Goal: Task Accomplishment & Management: Manage account settings

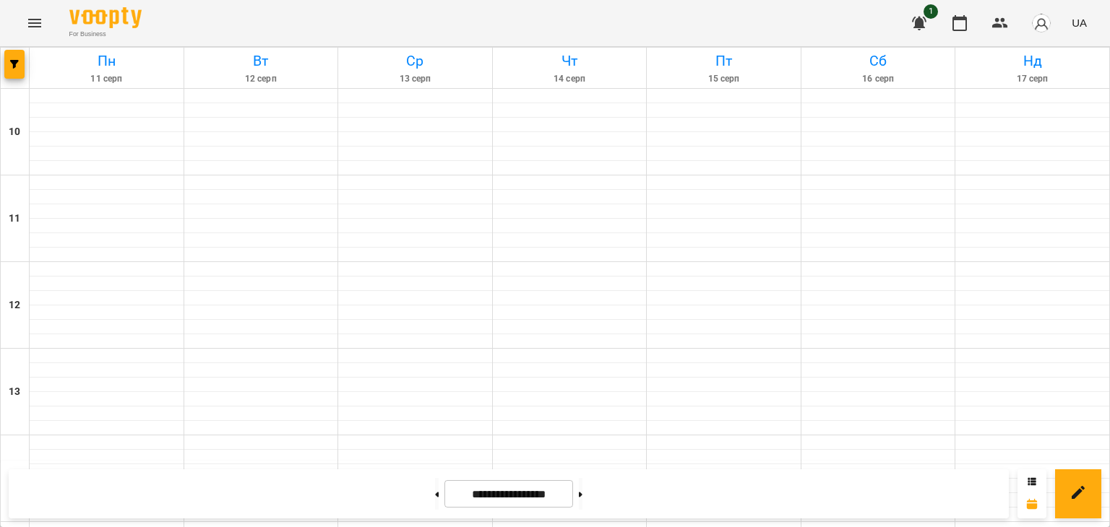
scroll to position [681, 0]
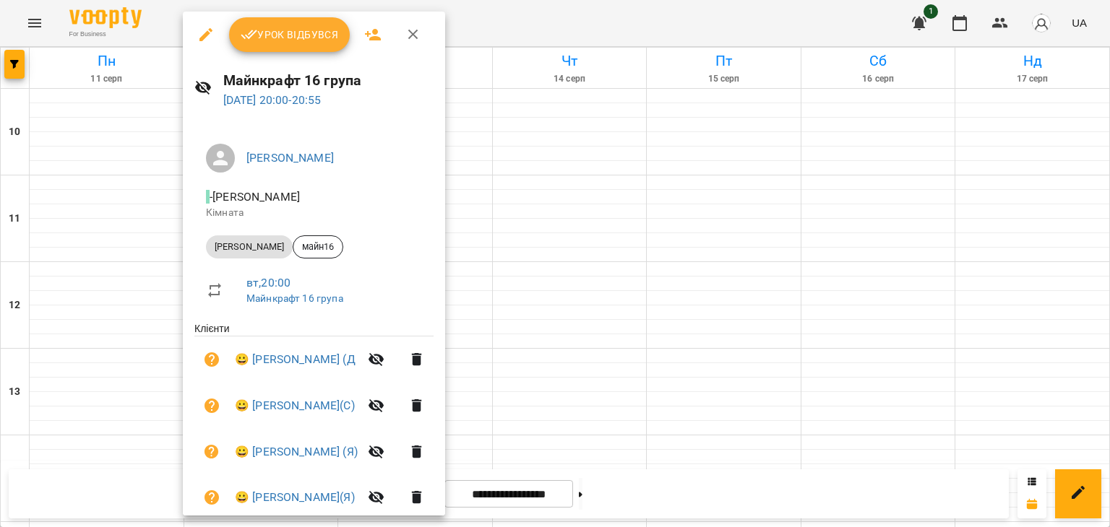
click at [298, 34] on span "Урок відбувся" at bounding box center [290, 34] width 98 height 17
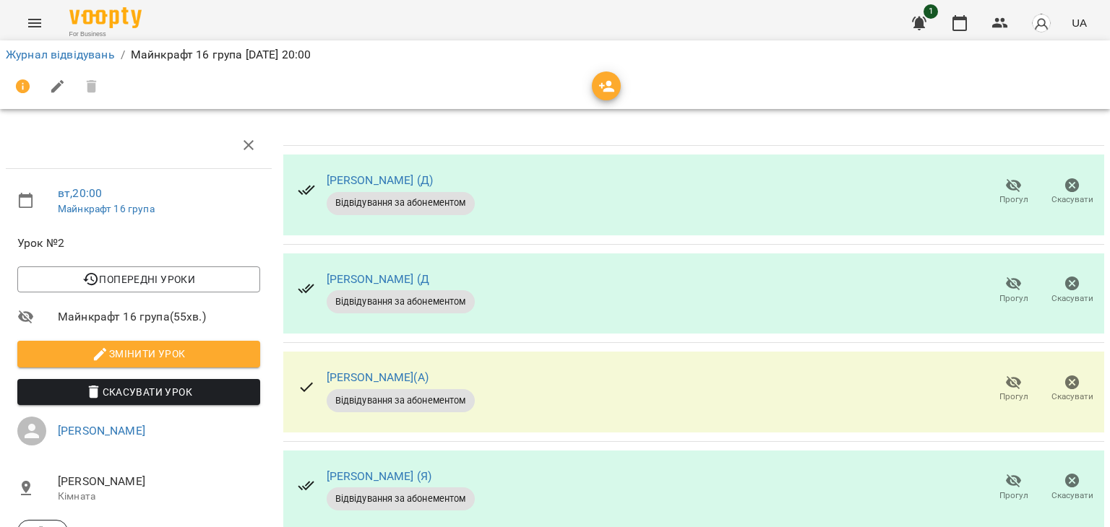
scroll to position [72, 0]
click at [1006, 374] on icon "button" at bounding box center [1013, 382] width 17 height 17
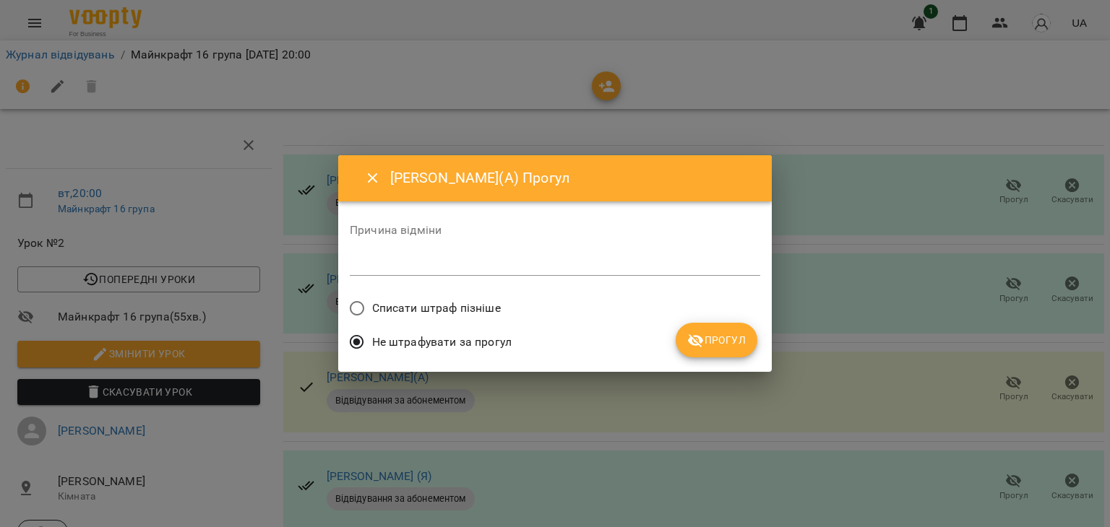
click at [744, 340] on span "Прогул" at bounding box center [716, 340] width 59 height 17
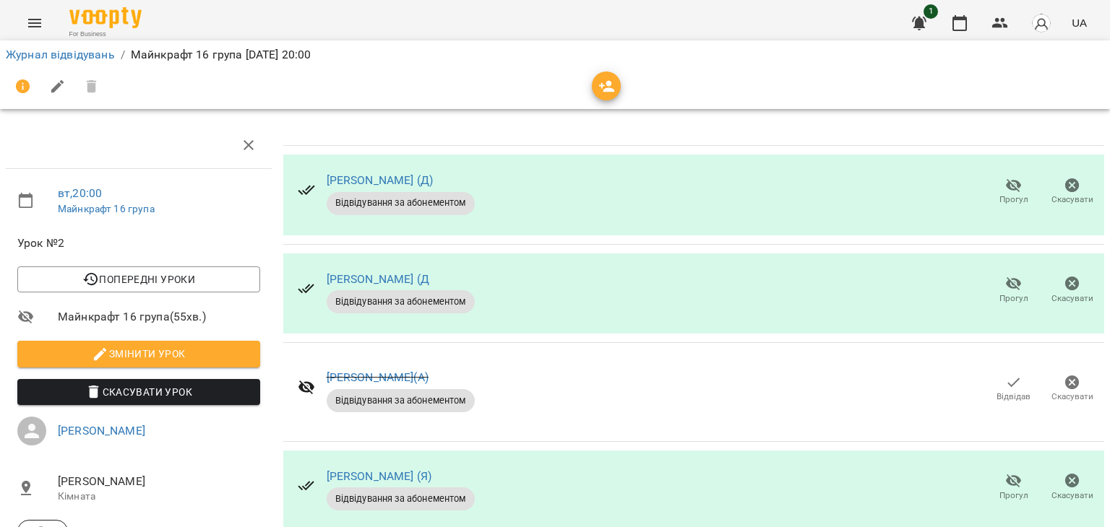
scroll to position [217, 0]
click at [1006, 475] on icon "button" at bounding box center [1014, 482] width 16 height 14
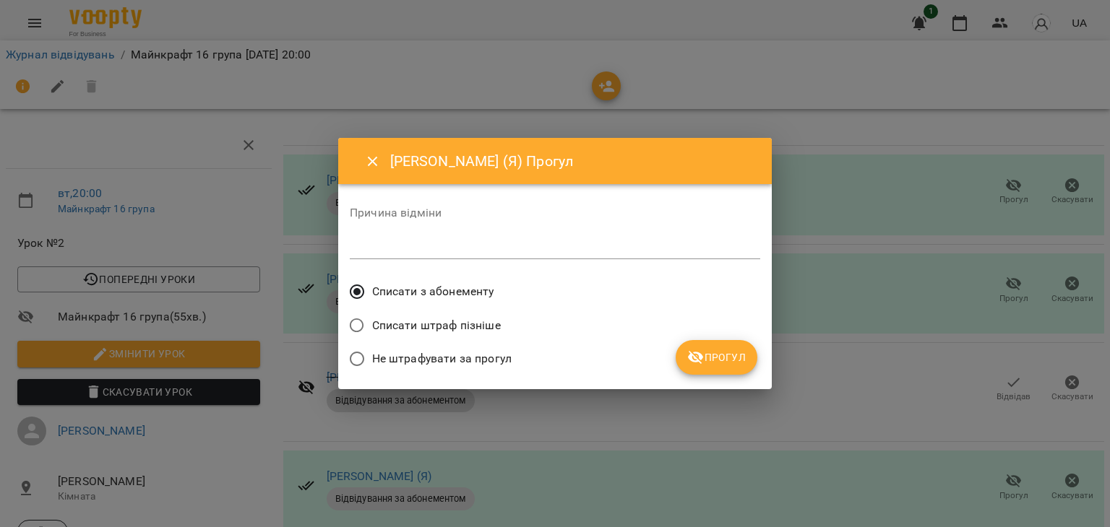
click at [506, 353] on span "Не штрафувати за прогул" at bounding box center [441, 358] width 139 height 17
click at [714, 354] on span "Прогул" at bounding box center [716, 357] width 59 height 17
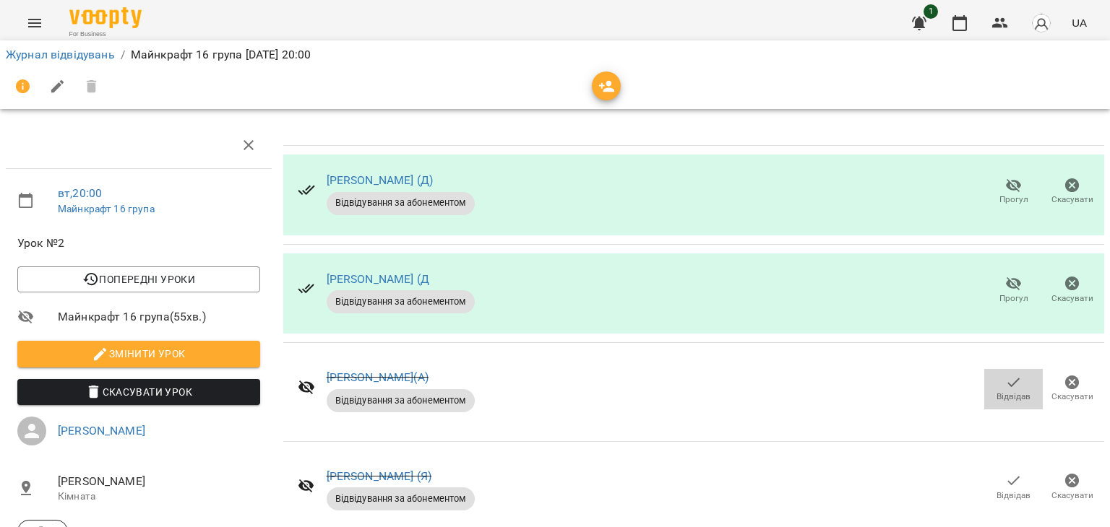
click at [1006, 374] on icon "button" at bounding box center [1013, 382] width 17 height 17
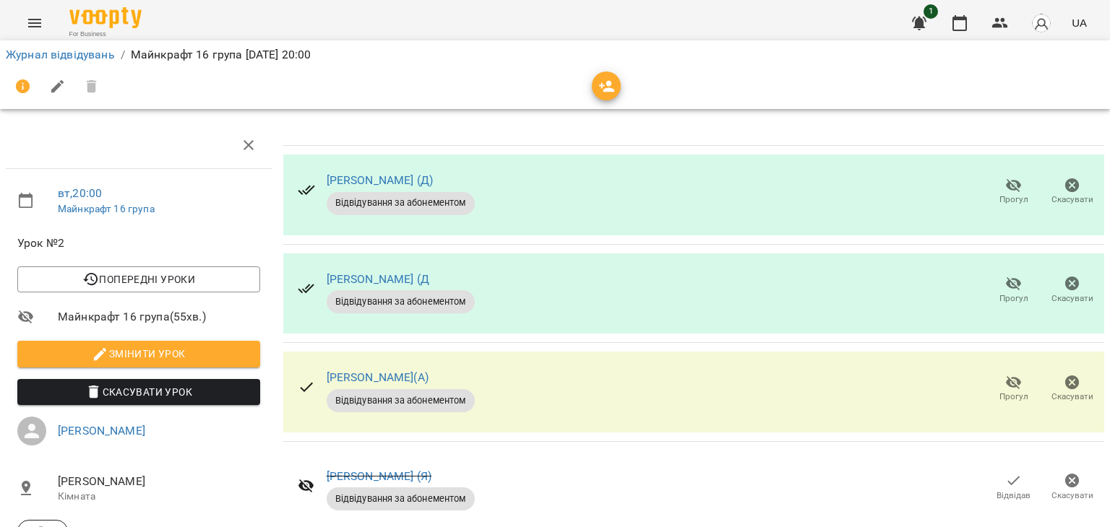
scroll to position [361, 0]
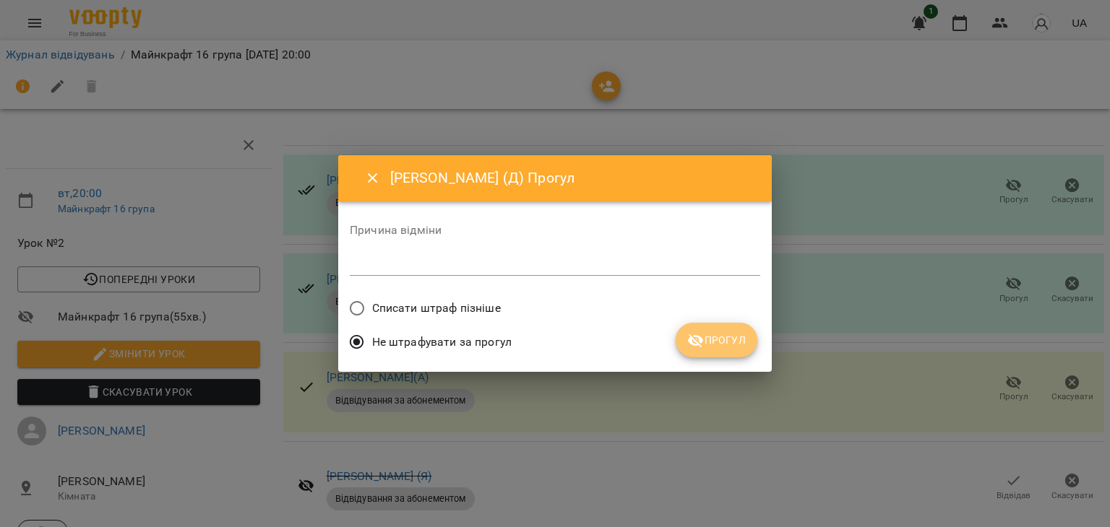
click at [725, 335] on span "Прогул" at bounding box center [716, 340] width 59 height 17
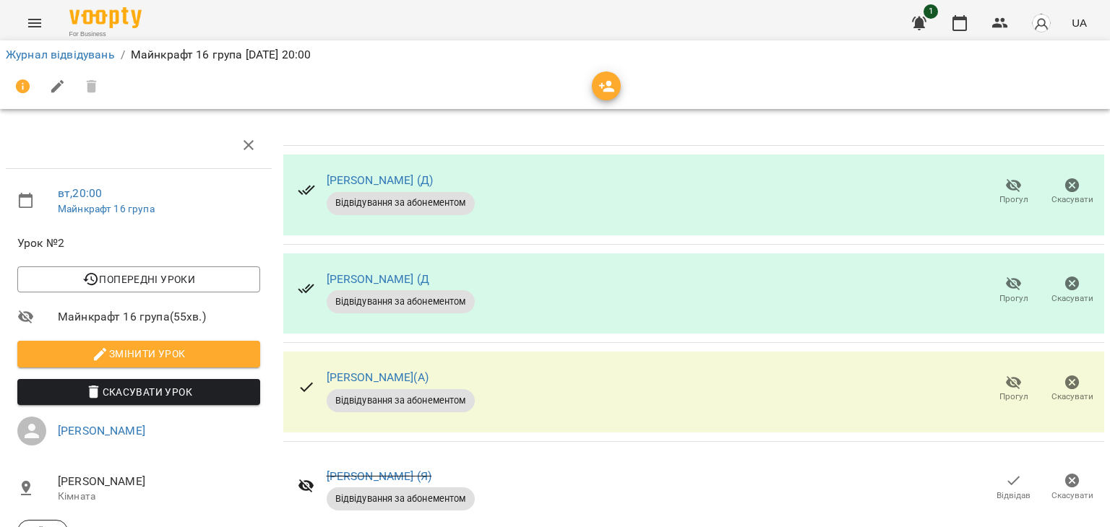
scroll to position [533, 0]
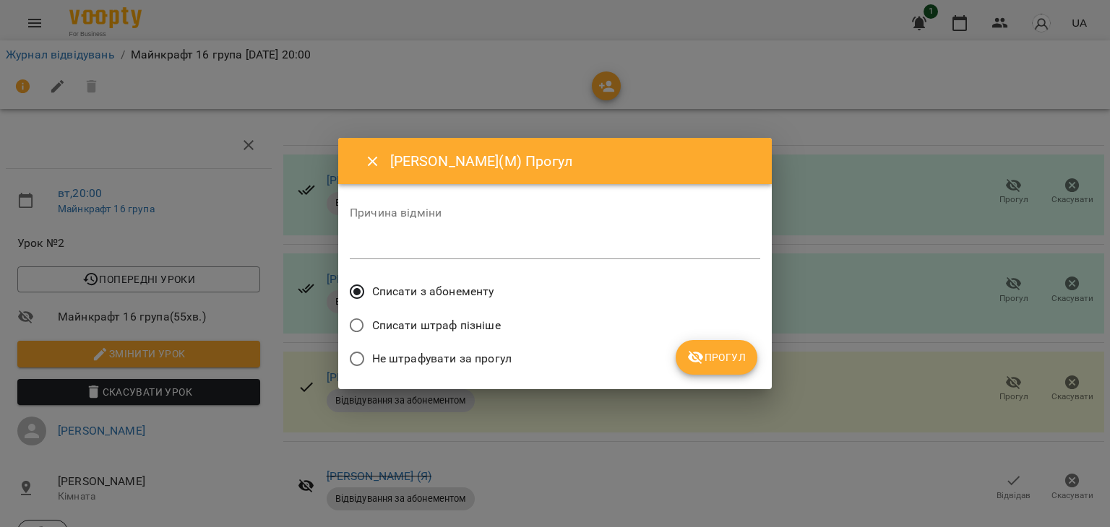
click at [483, 353] on span "Не штрафувати за прогул" at bounding box center [441, 358] width 139 height 17
click at [737, 355] on span "Прогул" at bounding box center [716, 357] width 59 height 17
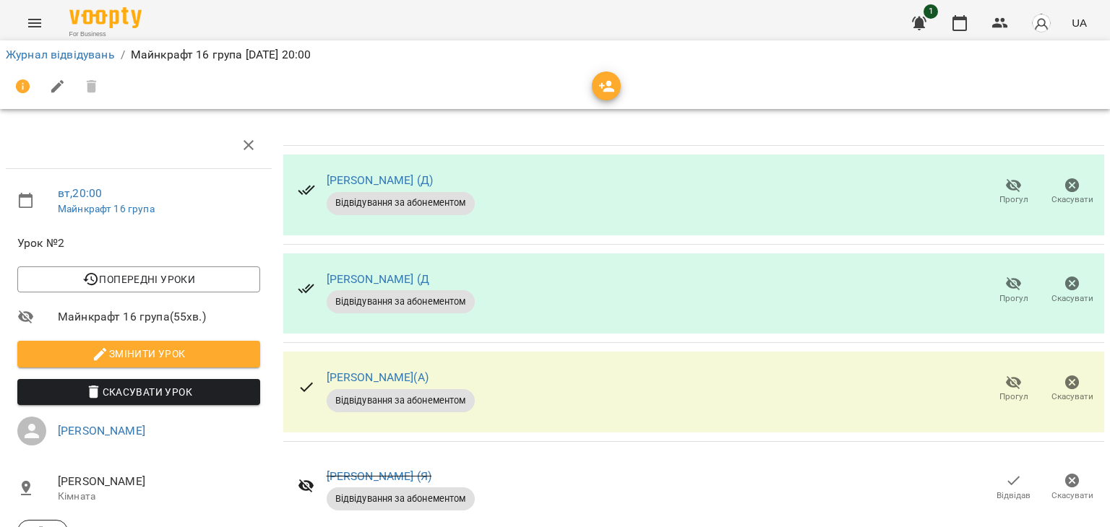
scroll to position [0, 0]
